Goal: Information Seeking & Learning: Learn about a topic

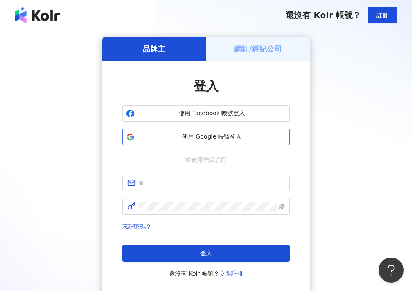
click at [207, 136] on span "使用 Google 帳號登入" at bounding box center [212, 137] width 148 height 8
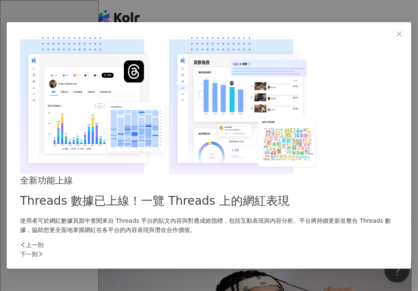
click at [351, 249] on div "下一則" at bounding box center [209, 253] width 378 height 9
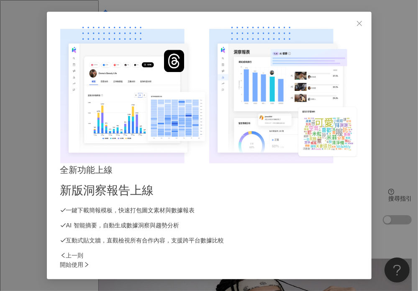
click at [351, 260] on div "開始使用" at bounding box center [209, 264] width 298 height 9
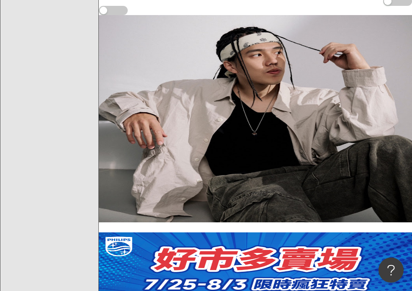
scroll to position [167, 0]
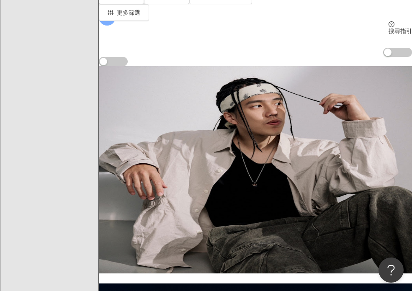
click at [103, 157] on icon at bounding box center [101, 158] width 3 height 3
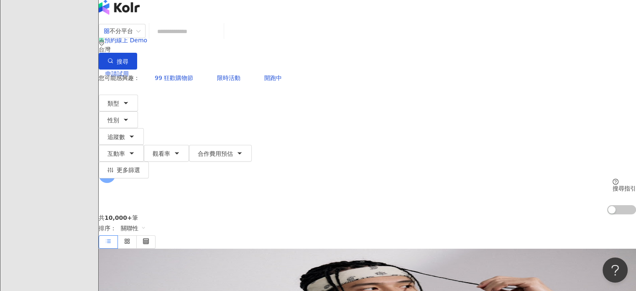
scroll to position [0, 0]
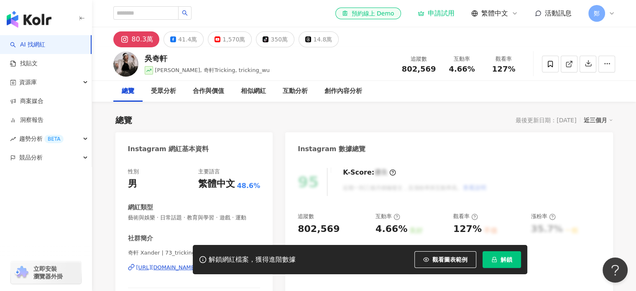
click at [136, 41] on div "80.3萬" at bounding box center [143, 39] width 22 height 12
click at [411, 63] on icon at bounding box center [568, 64] width 5 height 5
click at [119, 15] on input "search" at bounding box center [145, 12] width 65 height 13
type input "**"
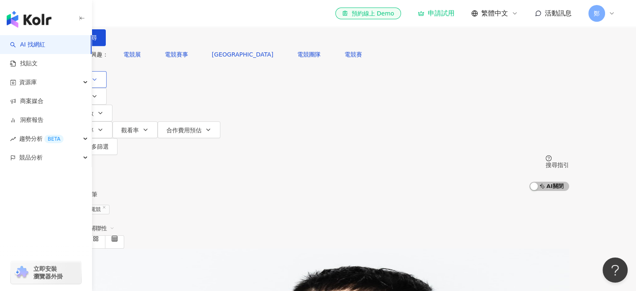
click at [88, 83] on span "類型" at bounding box center [82, 80] width 12 height 7
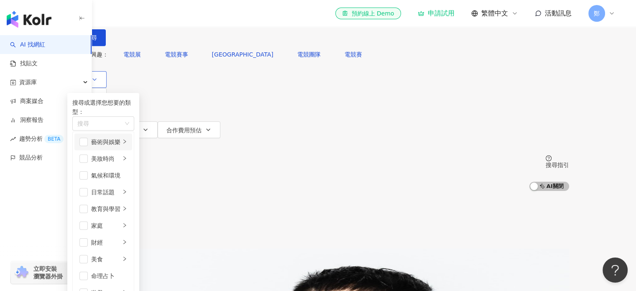
click at [120, 146] on div "藝術與娛樂" at bounding box center [105, 141] width 29 height 9
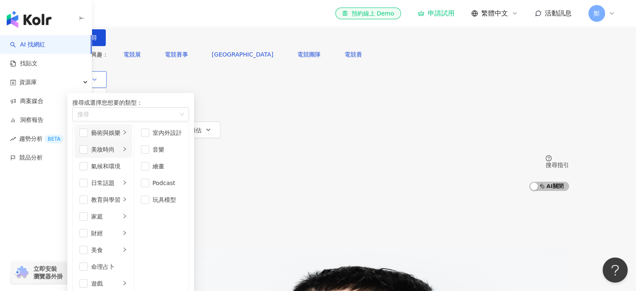
click at [120, 154] on div "美妝時尚" at bounding box center [105, 149] width 29 height 9
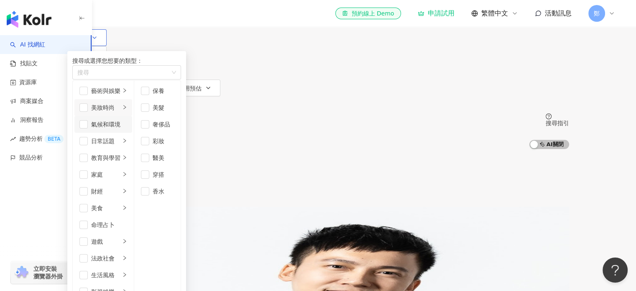
click at [127, 129] on div "氣候和環境" at bounding box center [109, 124] width 36 height 9
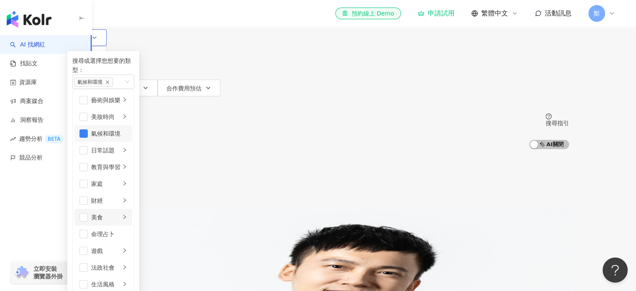
scroll to position [125, 0]
click at [120, 246] on div "遊戲" at bounding box center [105, 250] width 29 height 9
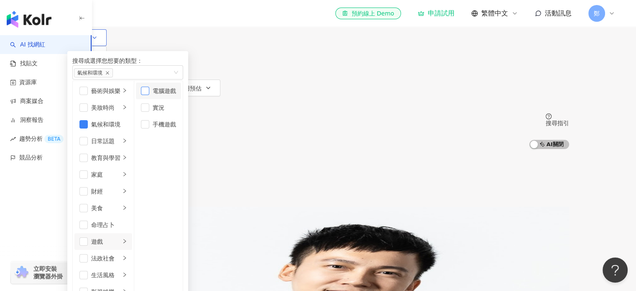
click at [149, 95] on span "button" at bounding box center [145, 91] width 8 height 8
click at [110, 75] on icon "close" at bounding box center [107, 73] width 4 height 4
click at [183, 79] on div "電腦遊戲" at bounding box center [127, 72] width 111 height 14
click at [176, 95] on div "電腦遊戲" at bounding box center [164, 90] width 23 height 9
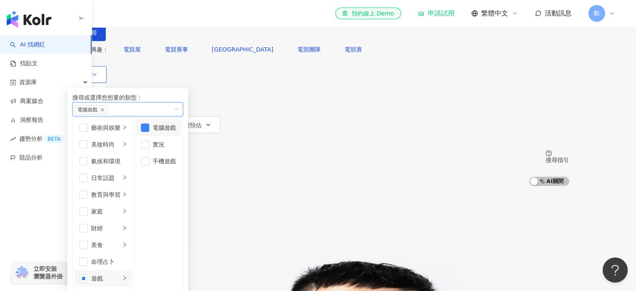
scroll to position [0, 0]
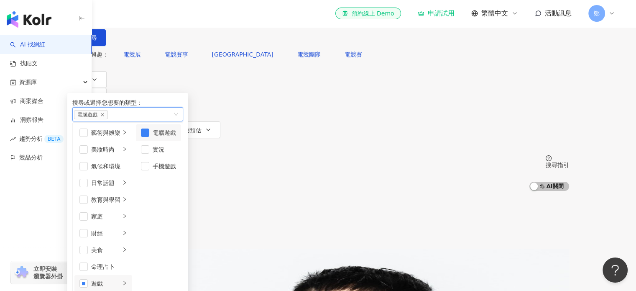
click at [159, 46] on div "不分平台 ** 台灣 搜尋" at bounding box center [318, 23] width 502 height 46
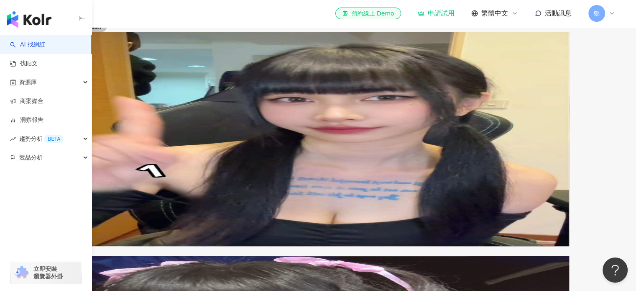
scroll to position [154, 0]
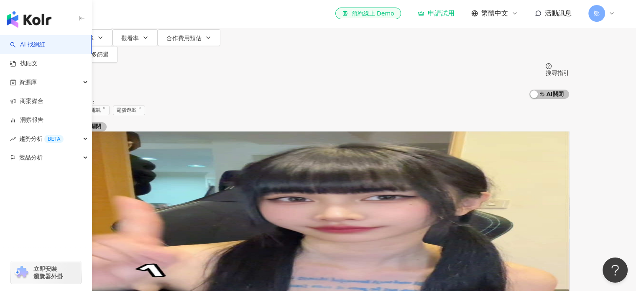
scroll to position [112, 0]
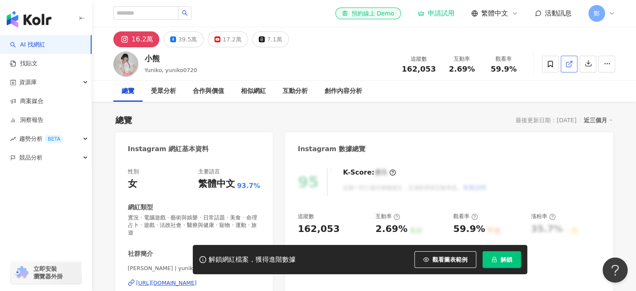
click at [568, 61] on icon at bounding box center [569, 64] width 8 height 8
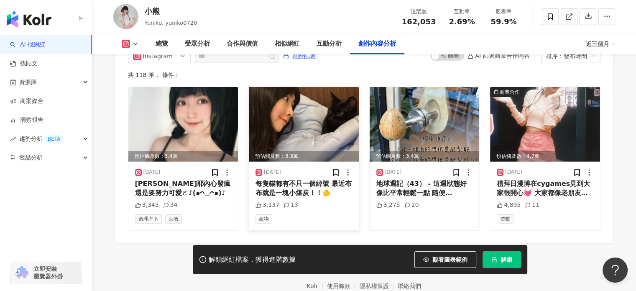
scroll to position [2635, 0]
